Goal: Transaction & Acquisition: Purchase product/service

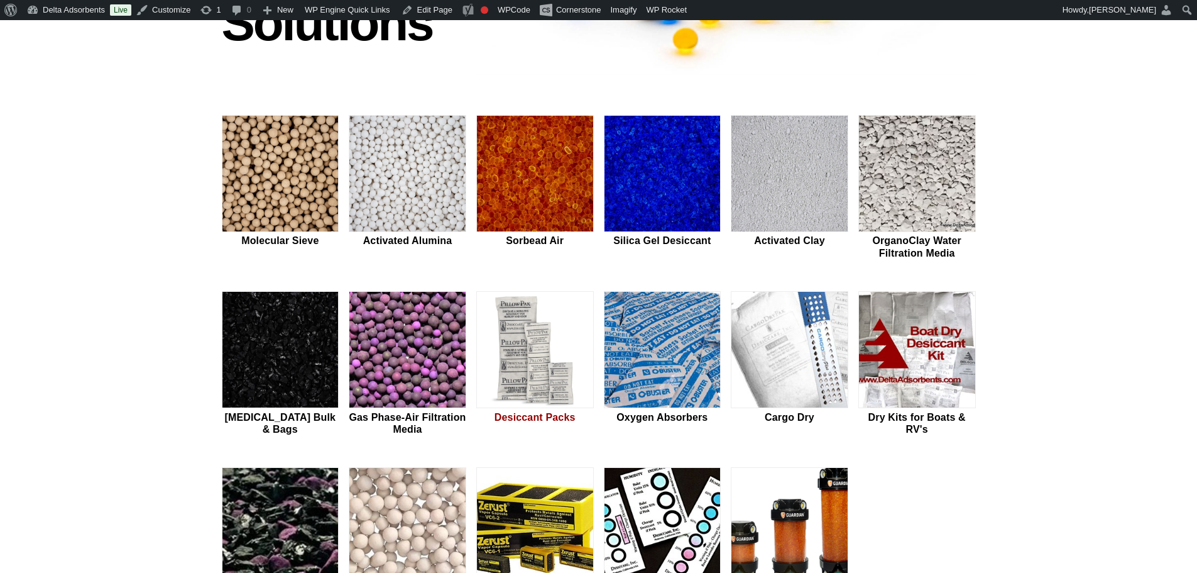
scroll to position [461, 0]
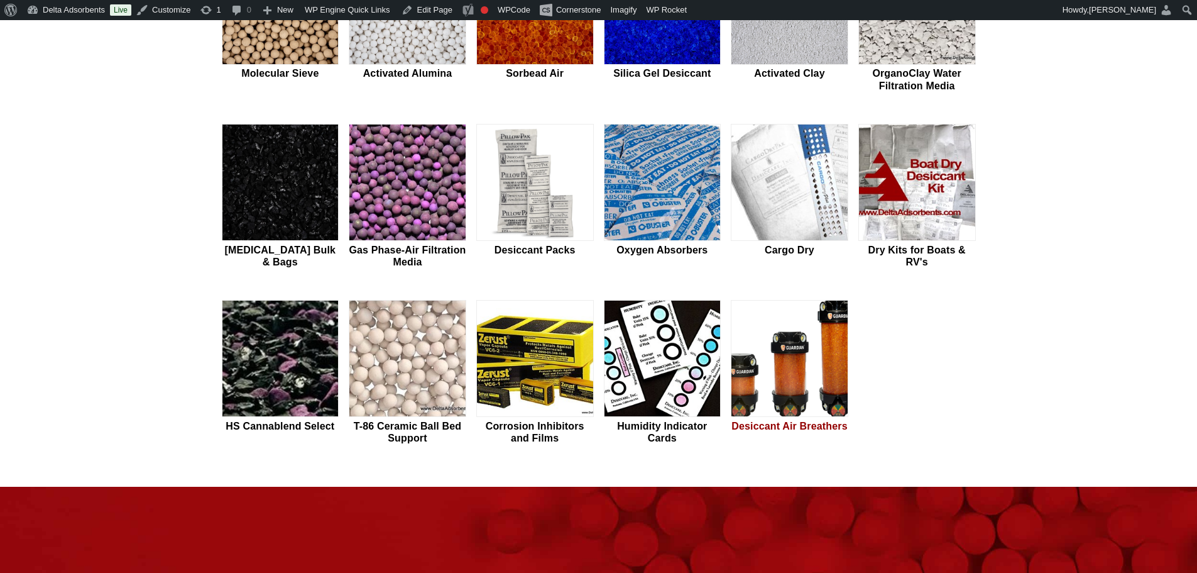
click at [814, 343] on img at bounding box center [790, 358] width 116 height 117
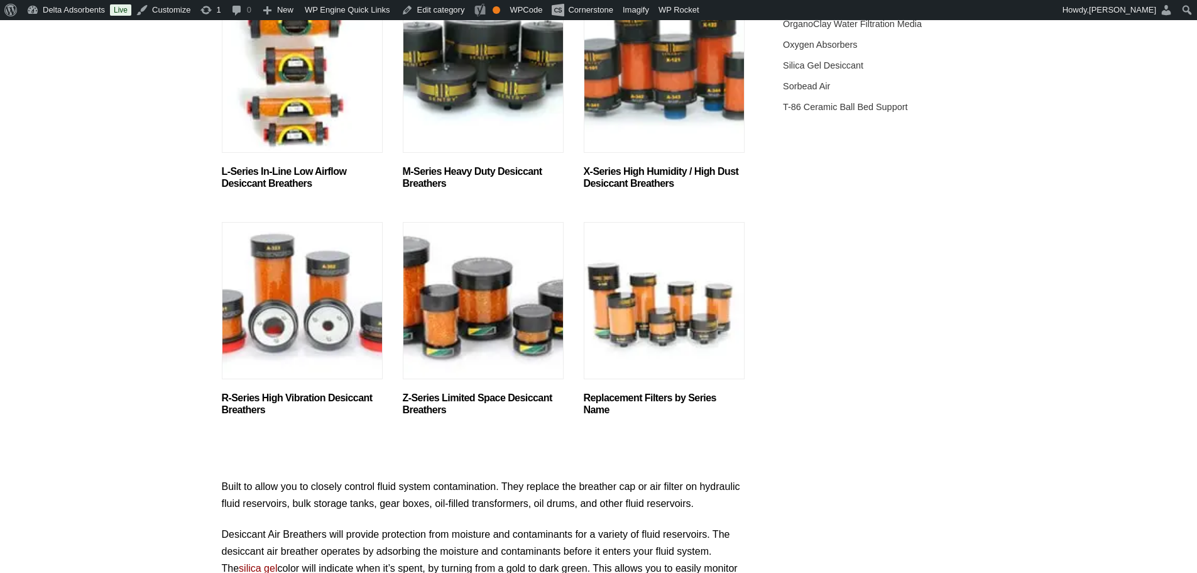
scroll to position [671, 0]
click at [473, 324] on img "Visit product category Z-Series Limited Space Desiccant Breathers" at bounding box center [483, 299] width 161 height 157
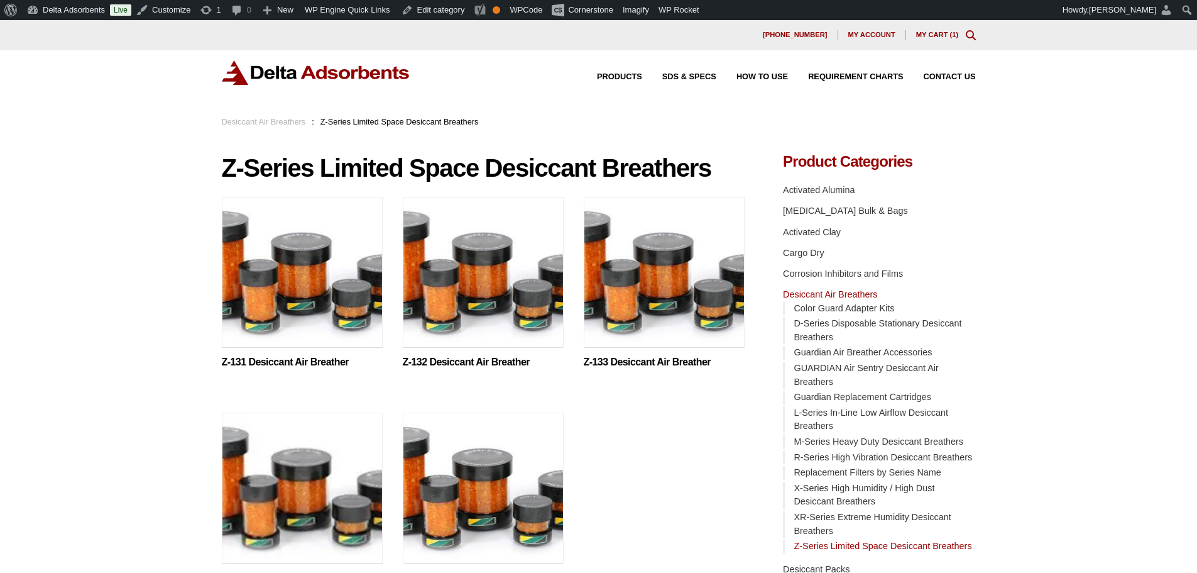
click at [326, 298] on img at bounding box center [302, 275] width 161 height 157
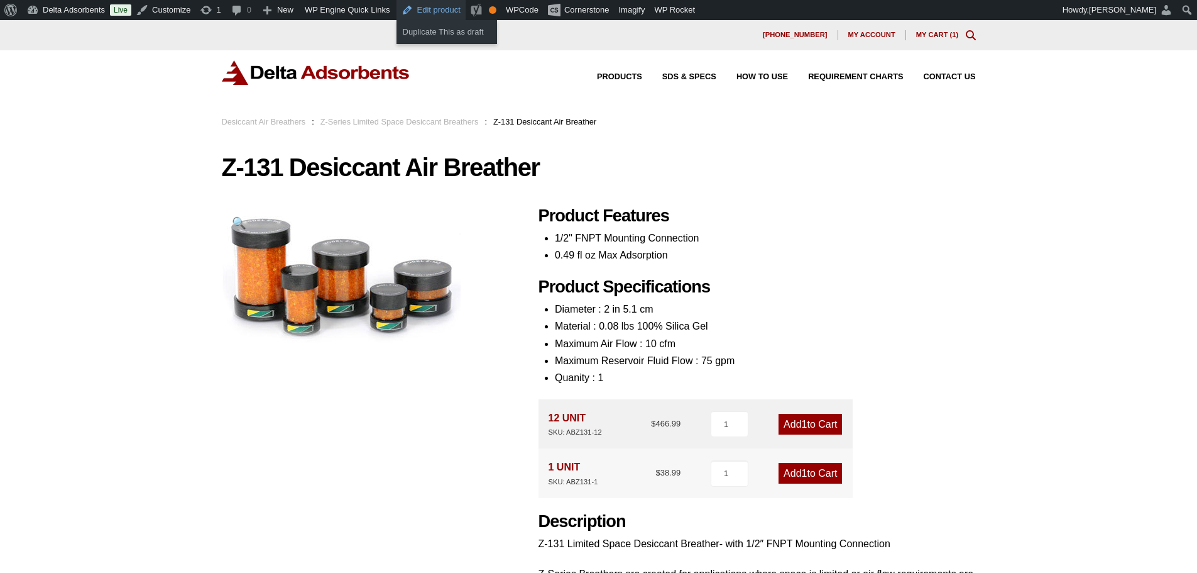
click at [430, 8] on link "Edit product" at bounding box center [431, 10] width 69 height 20
click at [310, 58] on div "Products SDS & SPECS How to Use Requirement Charts Contact Us" at bounding box center [598, 82] width 1197 height 65
click at [312, 59] on div "Products SDS & SPECS How to Use Requirement Charts Contact Us" at bounding box center [598, 82] width 1197 height 65
click at [324, 80] on img at bounding box center [316, 72] width 189 height 25
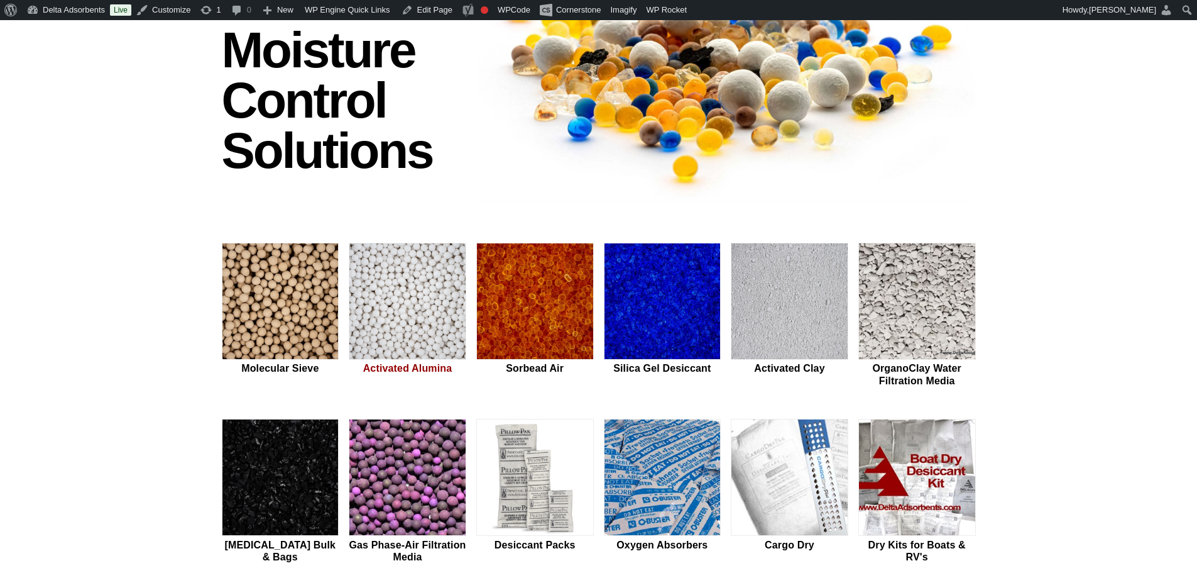
scroll to position [168, 0]
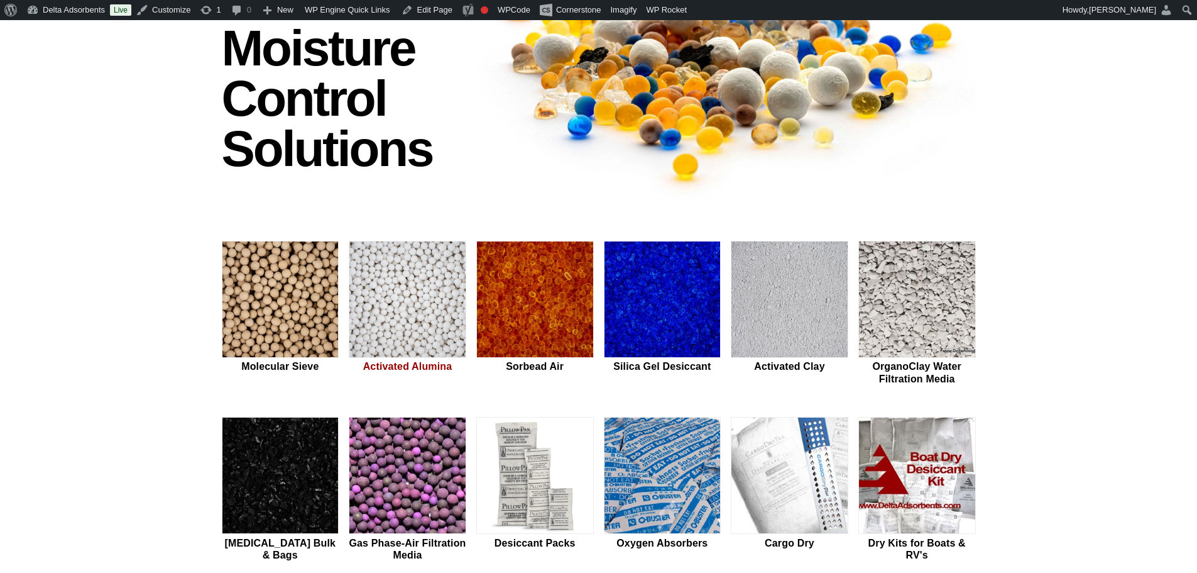
click at [432, 266] on img at bounding box center [407, 299] width 116 height 117
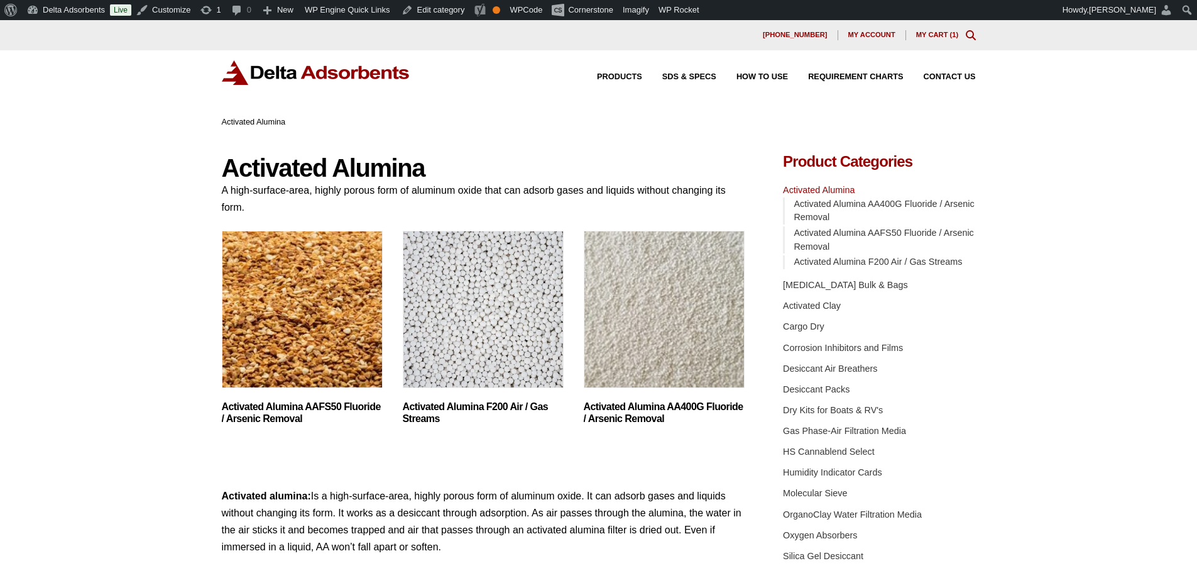
click at [271, 299] on img "Visit product category Activated Alumina AAFS50 Fluoride / Arsenic Removal" at bounding box center [302, 309] width 161 height 157
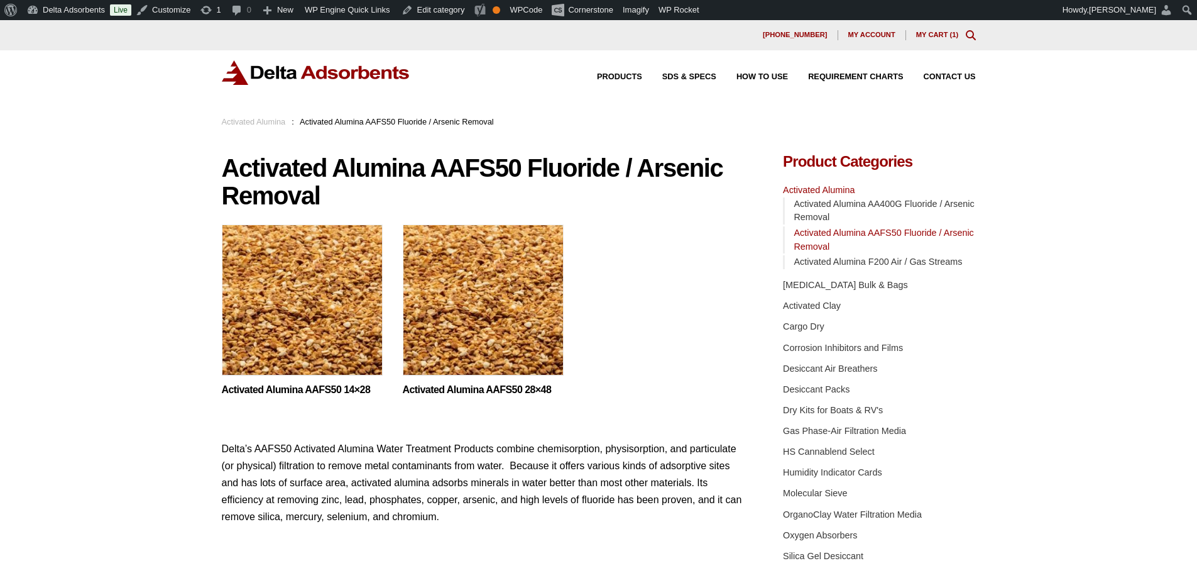
click at [484, 308] on img at bounding box center [483, 302] width 161 height 157
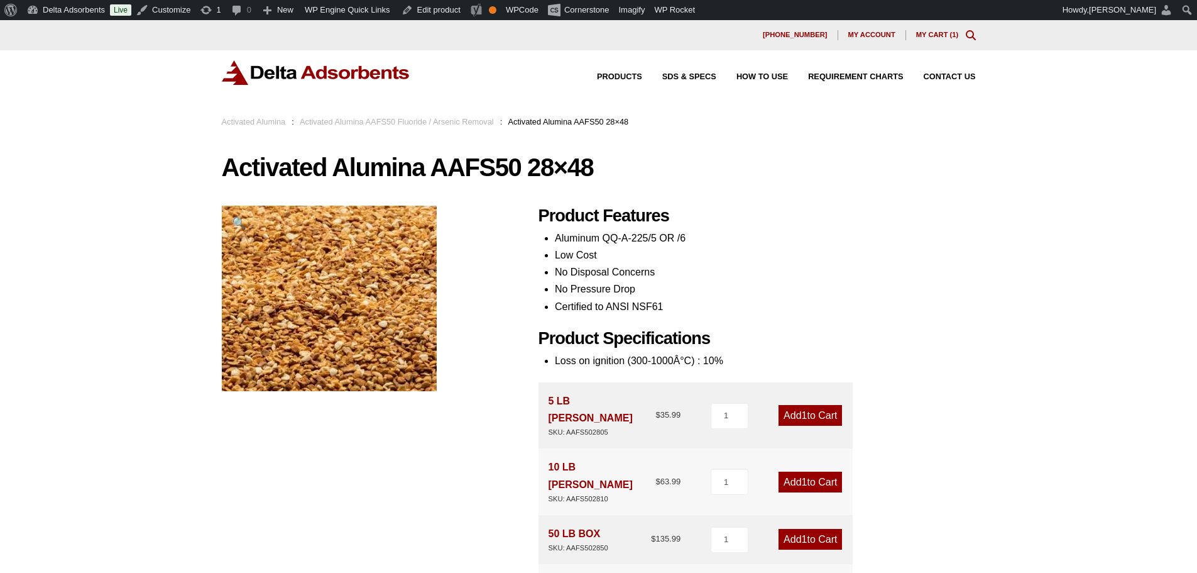
click at [283, 77] on img at bounding box center [316, 72] width 189 height 25
